Goal: Navigation & Orientation: Find specific page/section

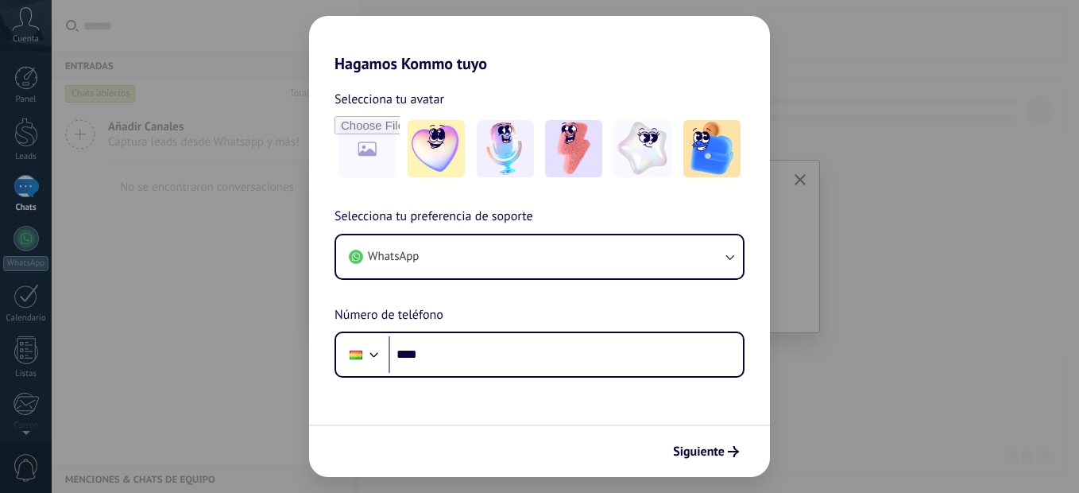
click at [819, 396] on div "Hagamos Kommo tuyo Selecciona tu avatar Selecciona tu preferencia de soporte Wh…" at bounding box center [539, 246] width 1079 height 493
click at [823, 384] on div "Hagamos Kommo tuyo Selecciona tu avatar Selecciona tu preferencia de soporte Wh…" at bounding box center [539, 246] width 1079 height 493
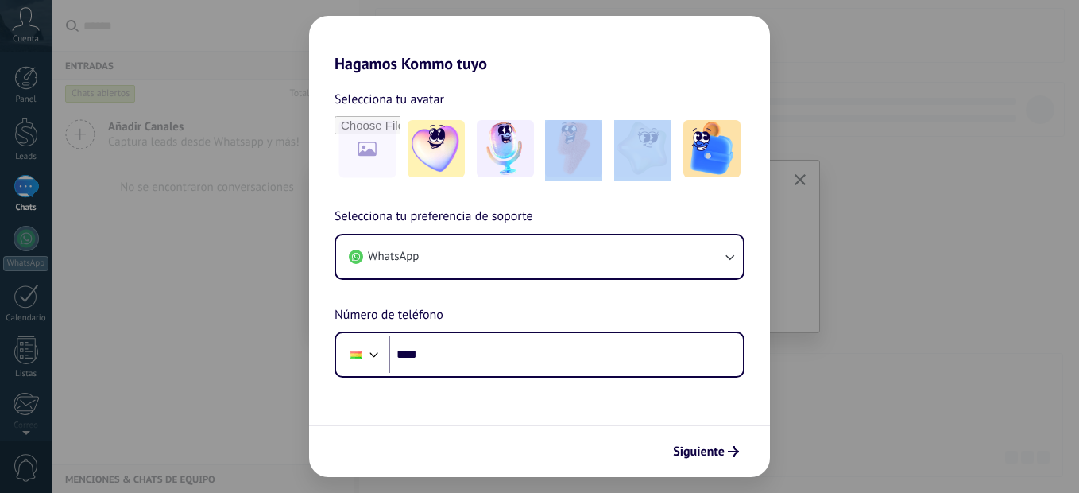
click at [825, 385] on div "Hagamos Kommo tuyo Selecciona tu avatar Selecciona tu preferencia de soporte Wh…" at bounding box center [539, 246] width 1079 height 493
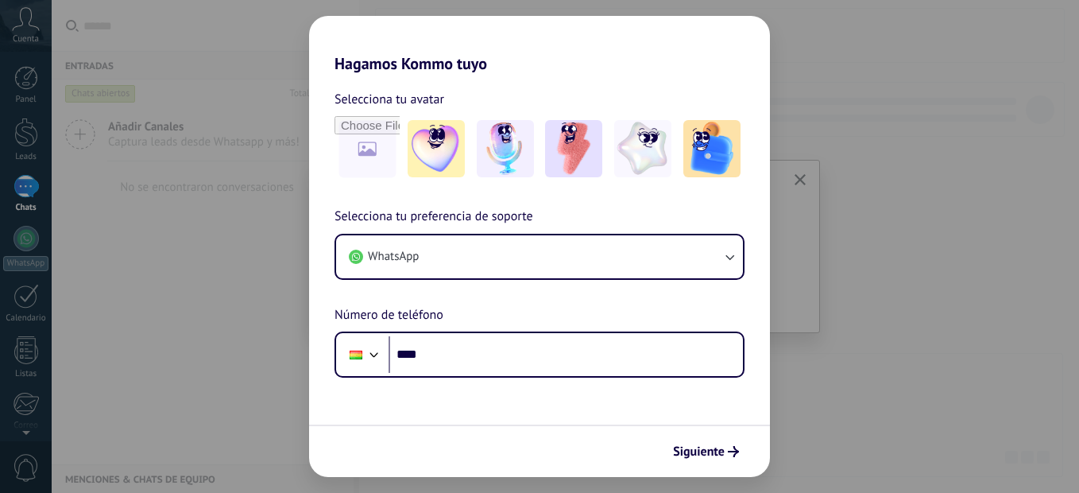
click at [749, 57] on h2 "Hagamos Kommo tuyo" at bounding box center [539, 44] width 461 height 57
click at [851, 60] on div "Hagamos Kommo tuyo Selecciona tu avatar Selecciona tu preferencia de soporte Wh…" at bounding box center [539, 246] width 1079 height 493
